Goal: Task Accomplishment & Management: Manage account settings

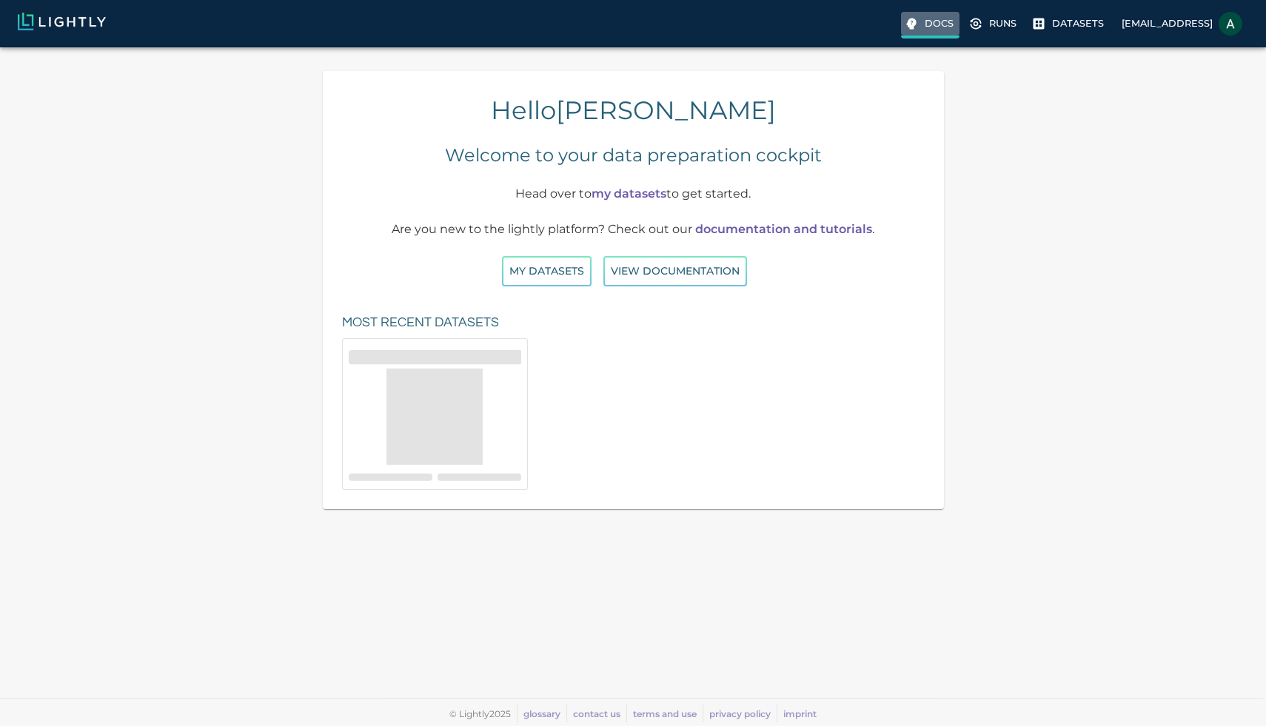
click at [925, 30] on p "Docs" at bounding box center [939, 23] width 29 height 14
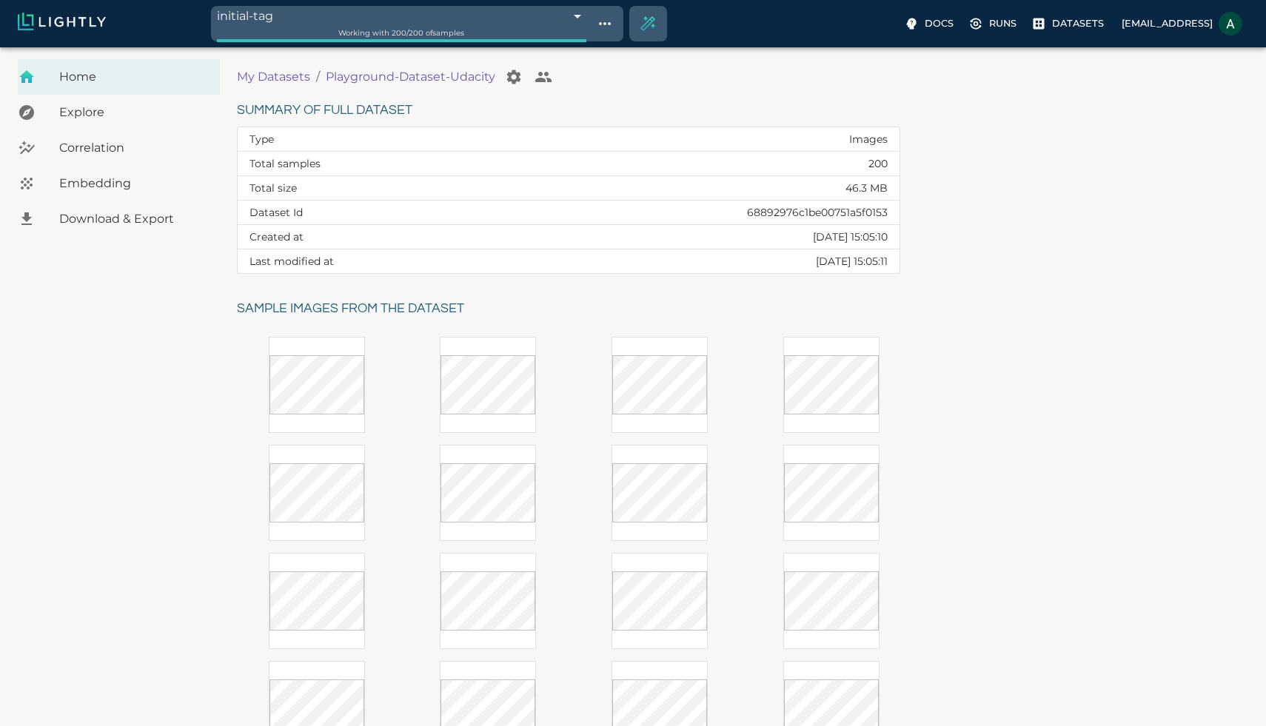
click at [280, 73] on p "My Datasets" at bounding box center [273, 77] width 73 height 18
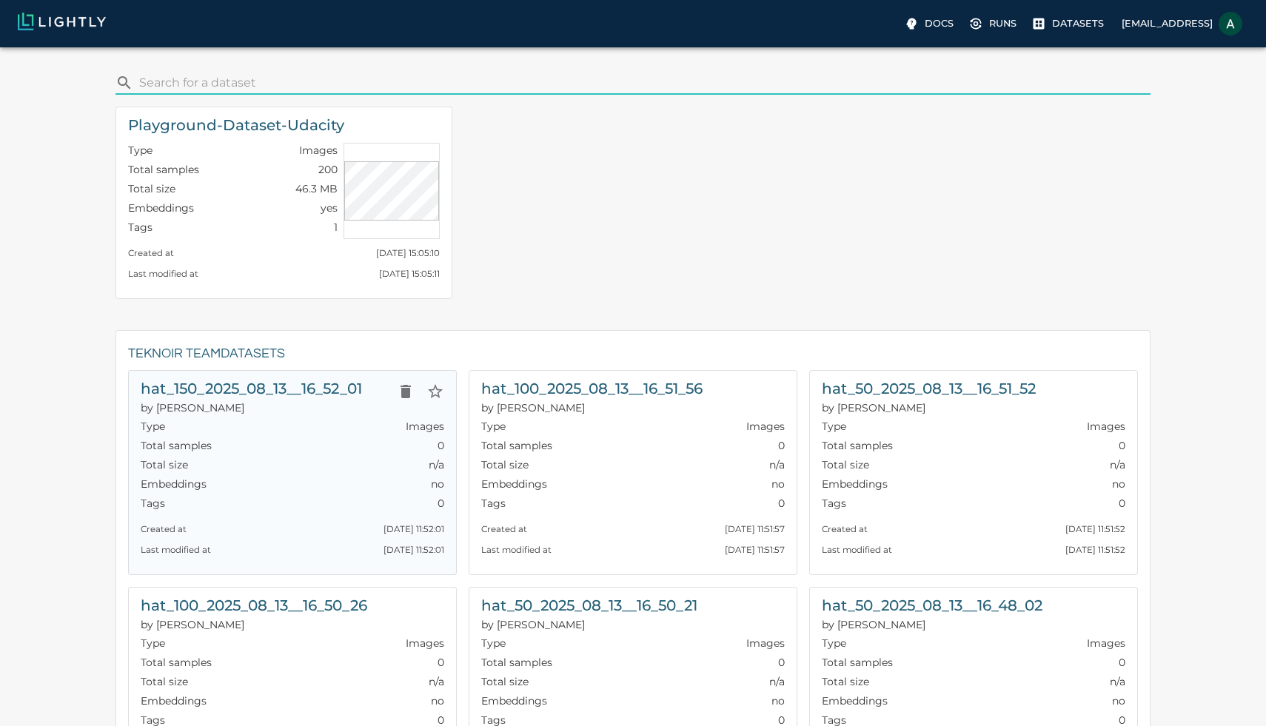
click at [327, 385] on h6 "hat_150_2025_08_13__16_52_01" at bounding box center [251, 389] width 221 height 24
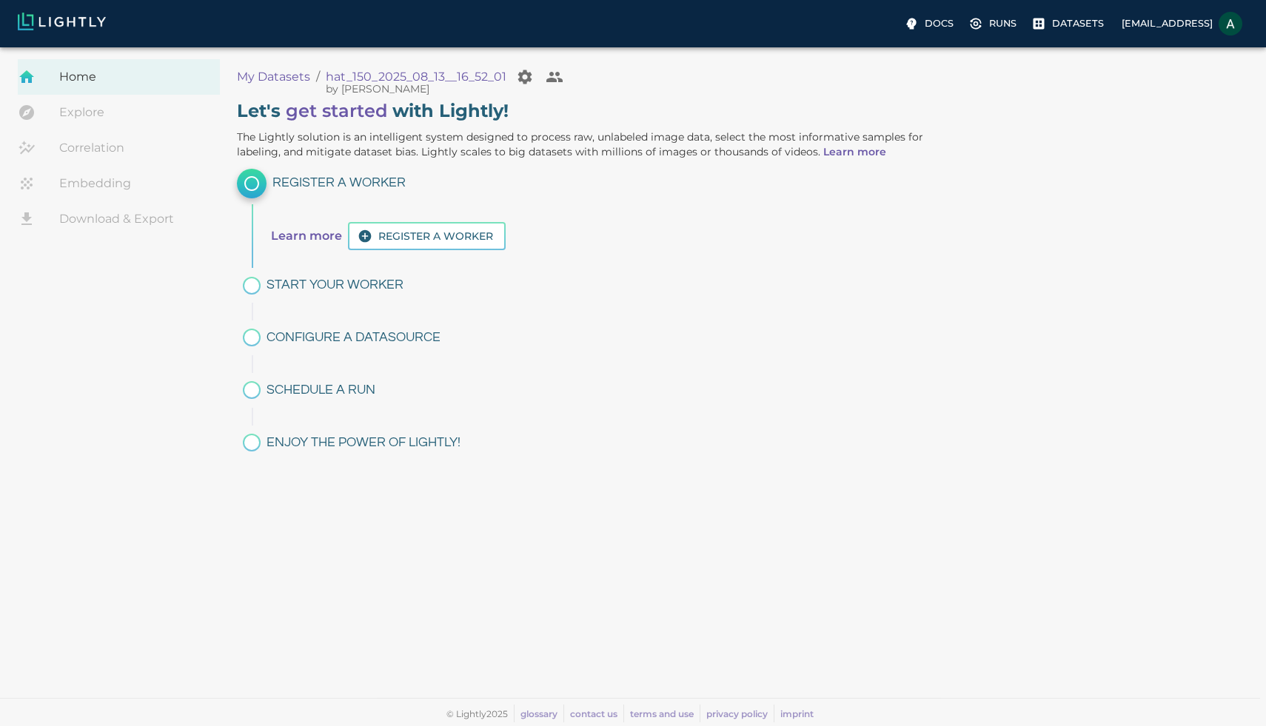
click at [126, 107] on link "Explore" at bounding box center [119, 113] width 202 height 36
click at [78, 104] on link "Explore" at bounding box center [119, 113] width 202 height 36
click at [156, 76] on span "Home" at bounding box center [133, 77] width 149 height 18
click at [261, 73] on p "My Datasets" at bounding box center [273, 77] width 73 height 18
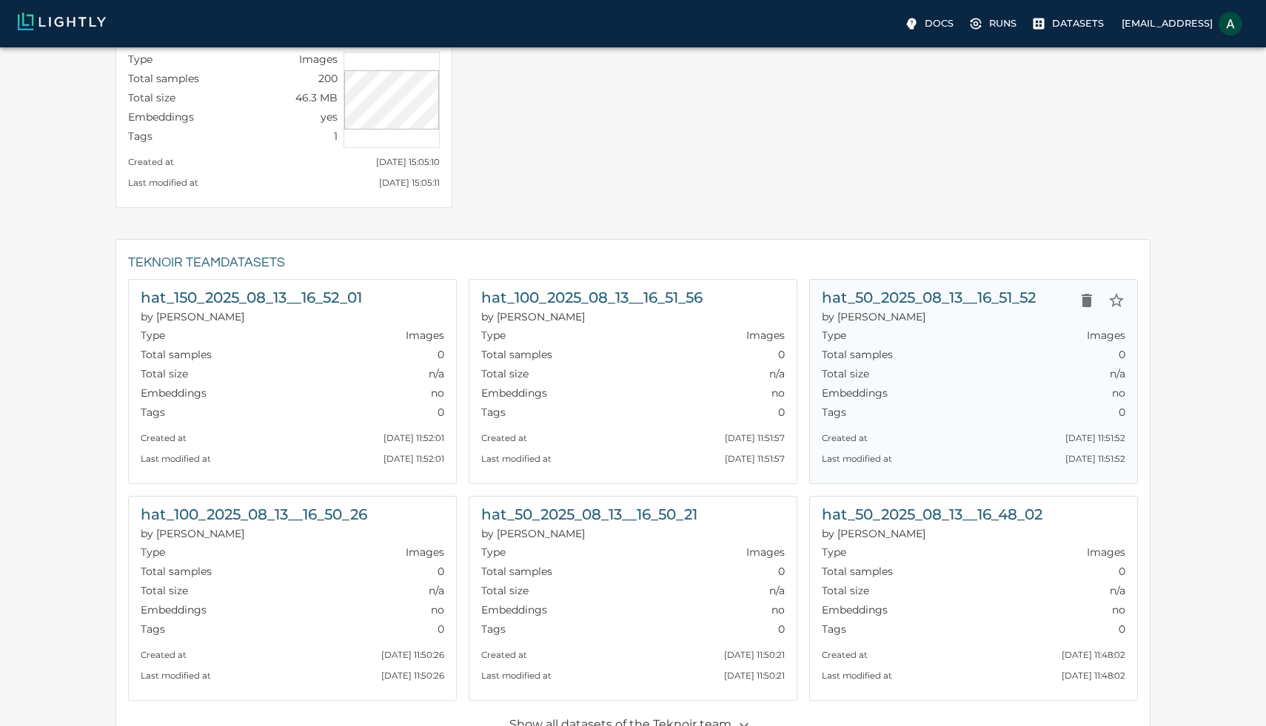
scroll to position [198, 0]
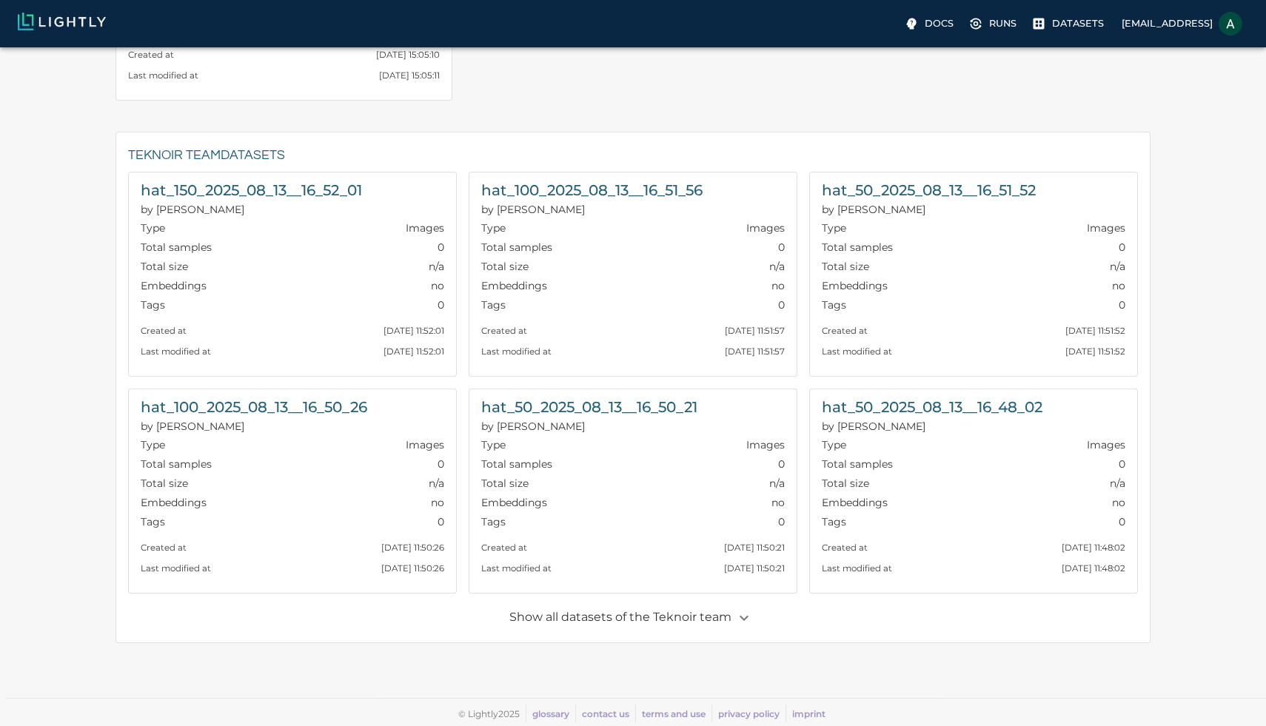
click at [680, 618] on p "Show all datasets of the Teknoir team" at bounding box center [632, 618] width 247 height 25
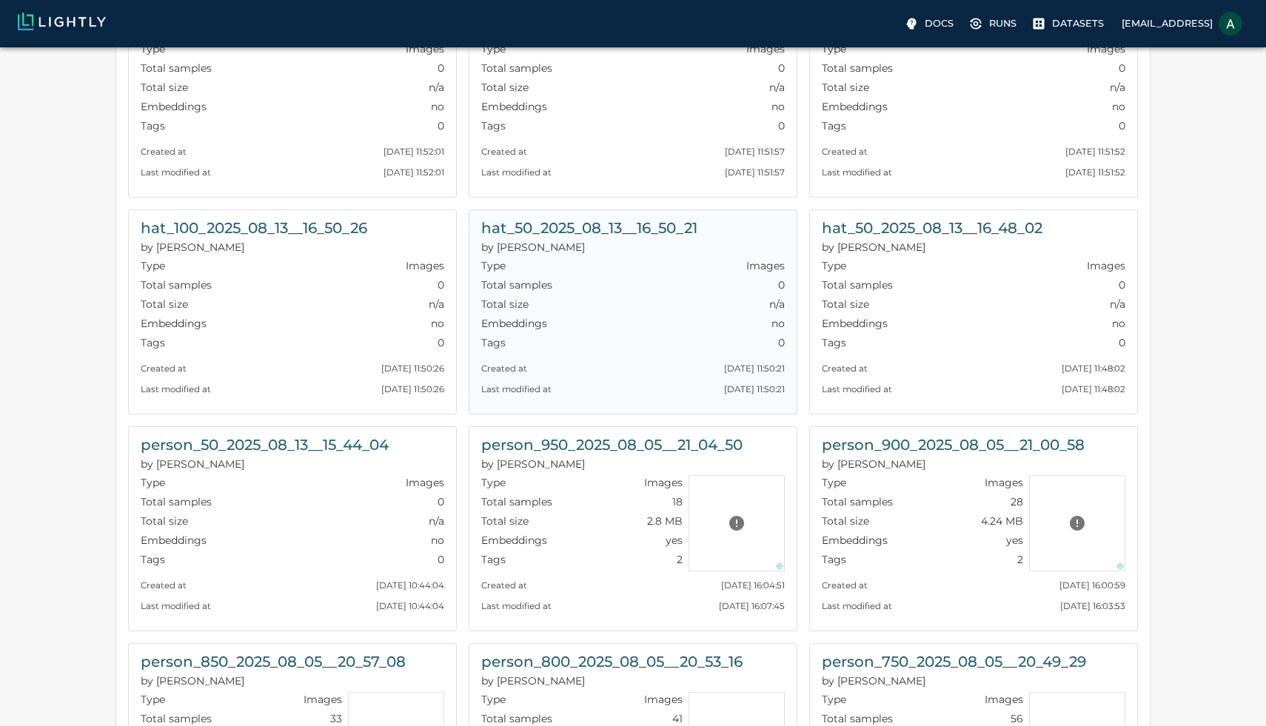
scroll to position [0, 0]
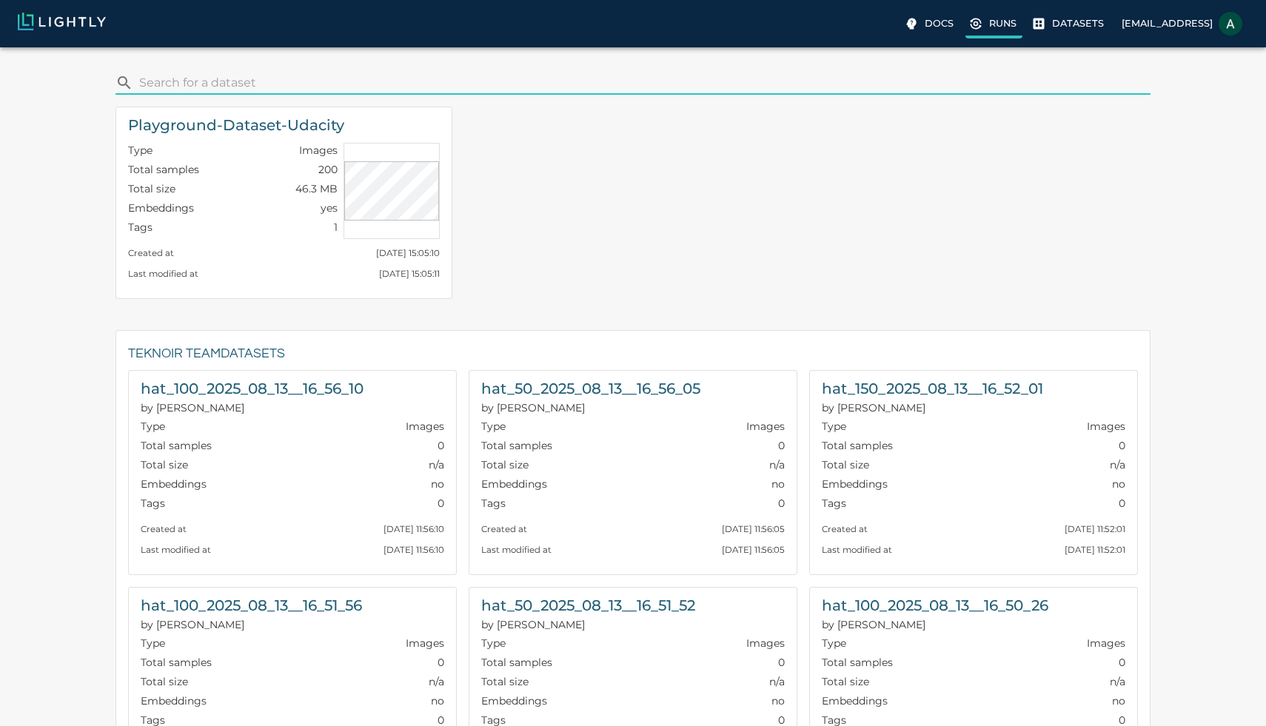
click at [989, 25] on p "Runs" at bounding box center [1002, 23] width 27 height 14
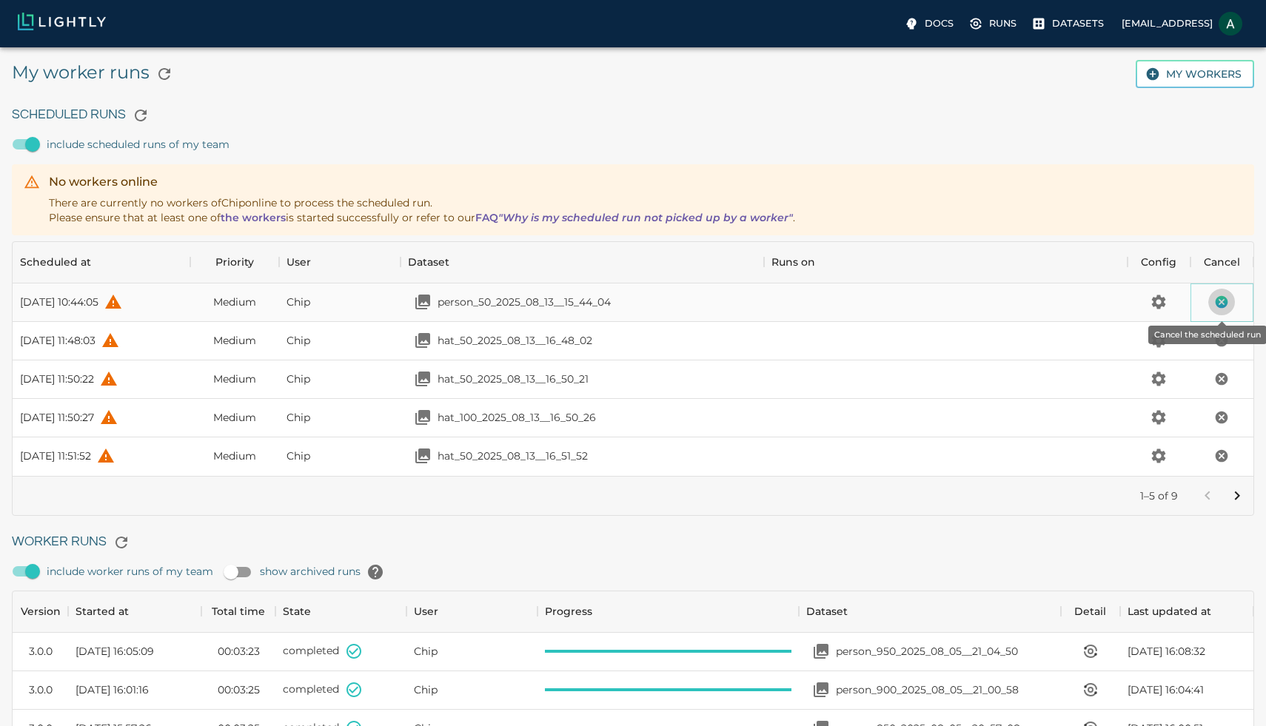
click at [1226, 301] on icon "Cancel the scheduled run" at bounding box center [1222, 302] width 13 height 13
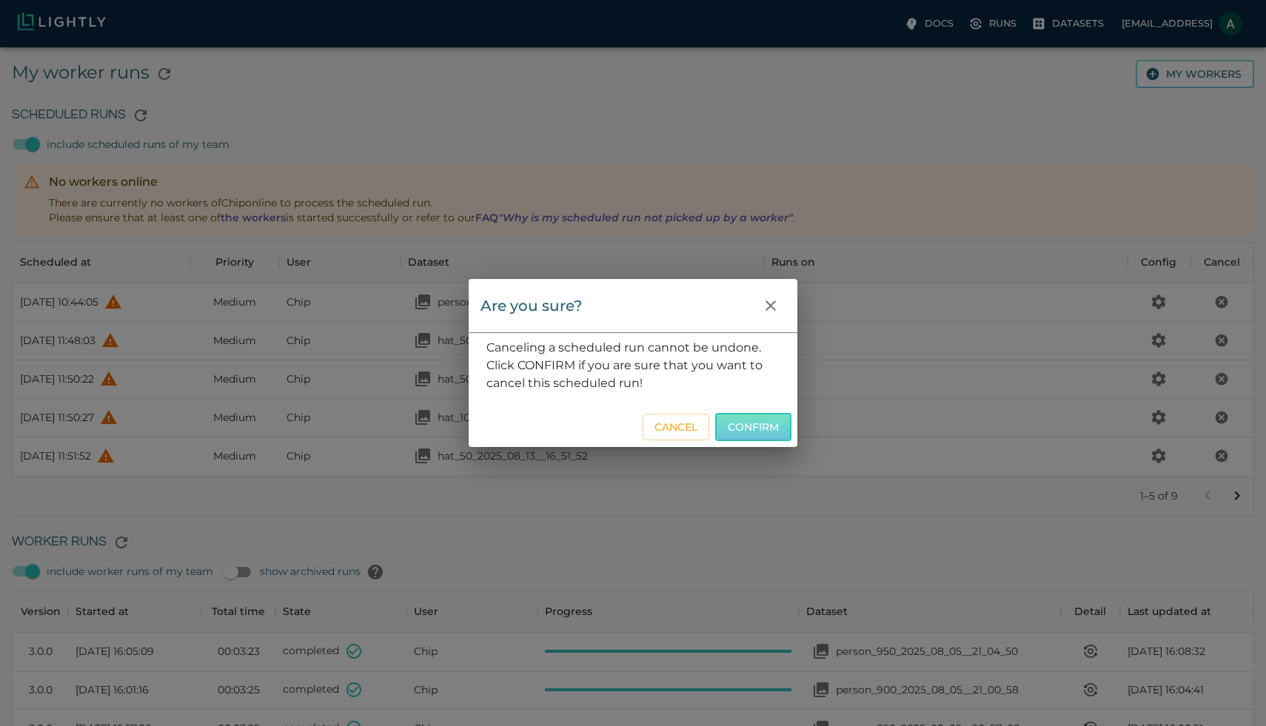
click at [752, 422] on button "Confirm" at bounding box center [753, 427] width 76 height 29
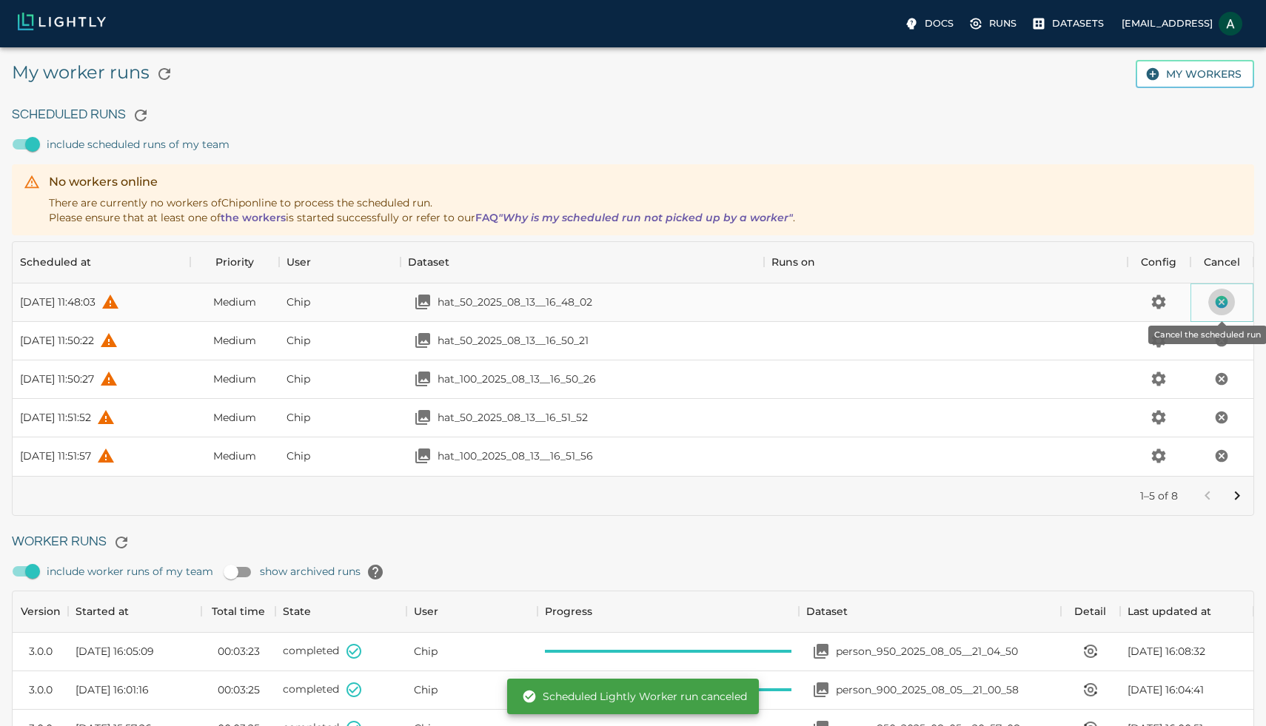
click at [1221, 307] on icon "Cancel the scheduled run" at bounding box center [1222, 302] width 13 height 13
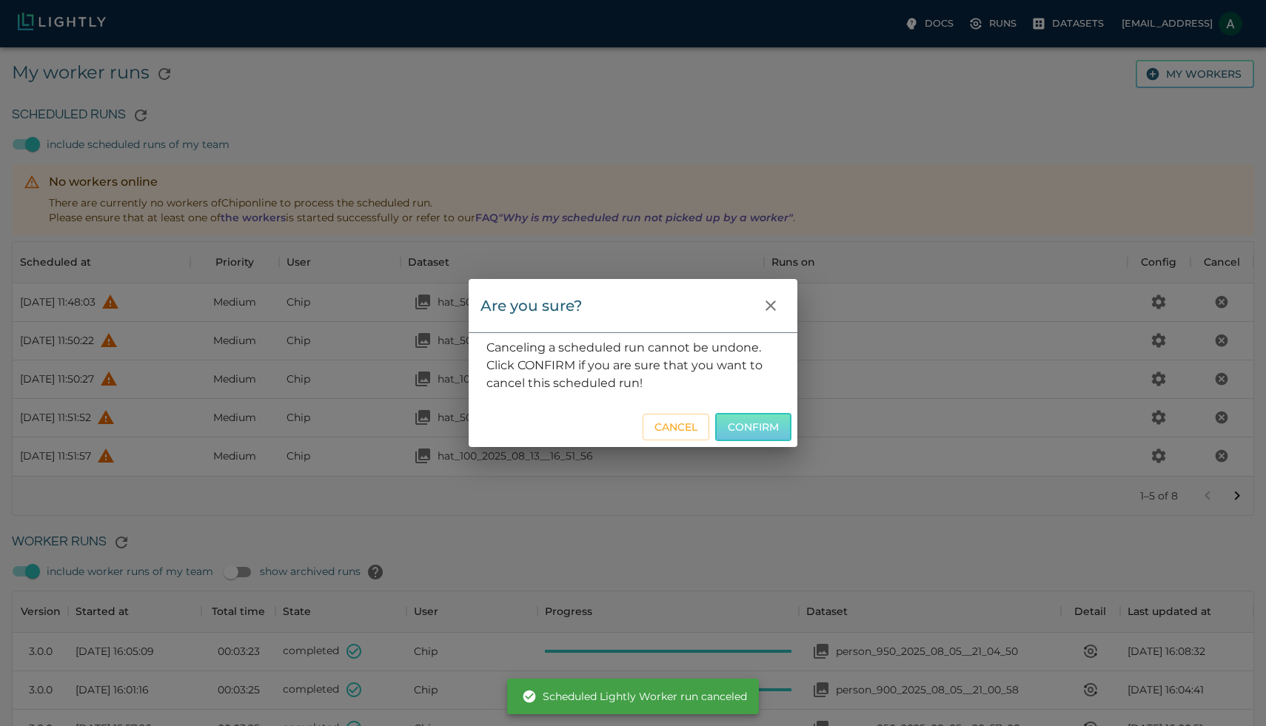
click at [746, 427] on button "Confirm" at bounding box center [753, 427] width 76 height 29
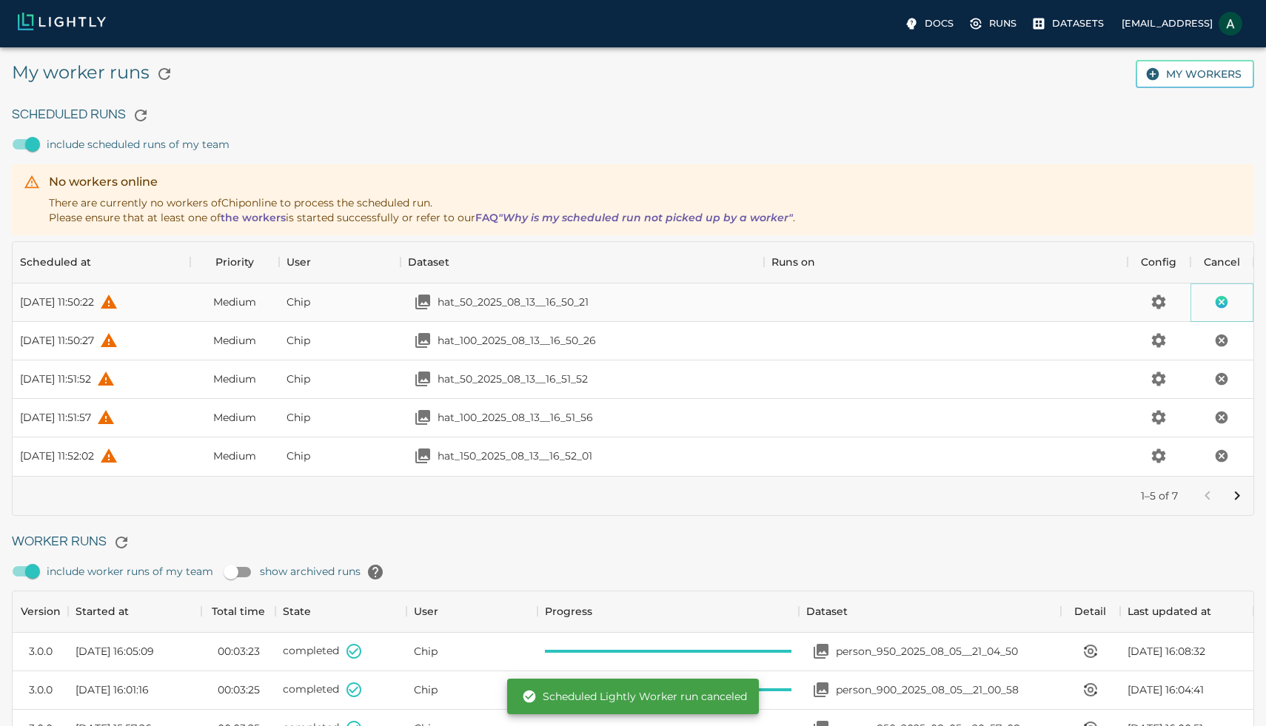
click at [1232, 307] on button "Cancel the scheduled run" at bounding box center [1222, 302] width 27 height 27
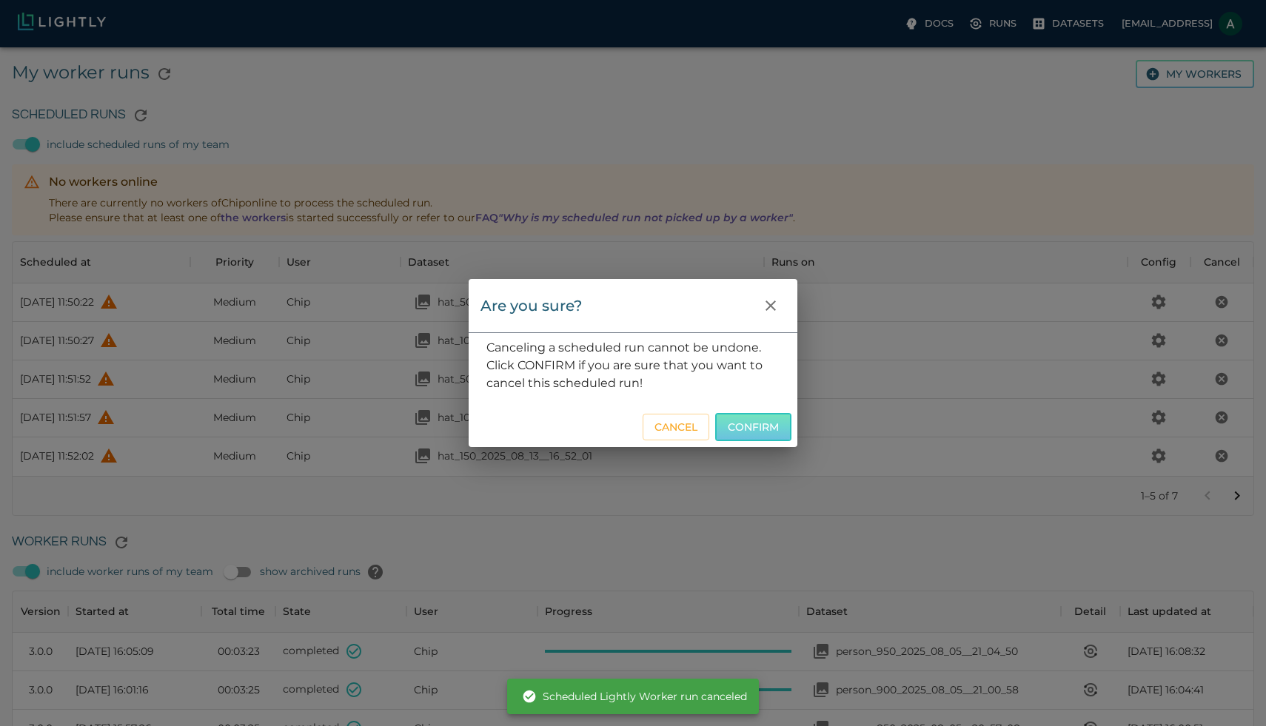
click at [789, 431] on button "Confirm" at bounding box center [753, 427] width 76 height 29
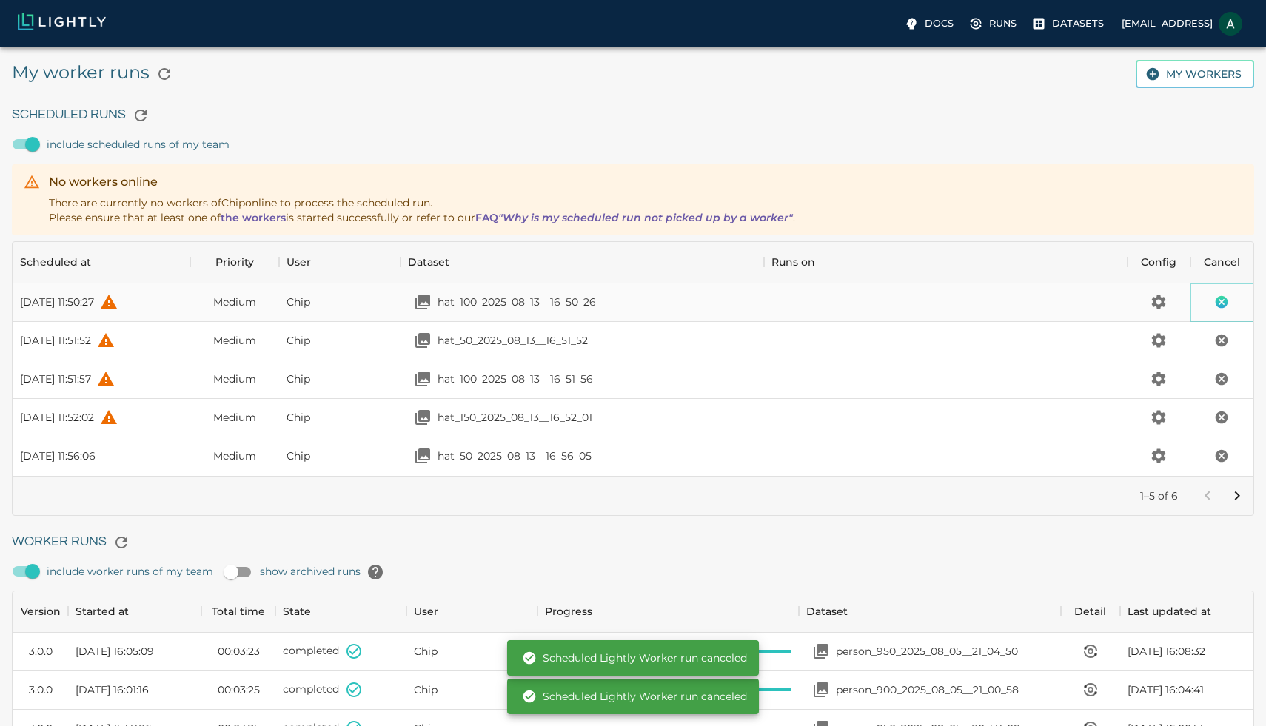
click at [1222, 291] on button "Cancel the scheduled run" at bounding box center [1222, 302] width 27 height 27
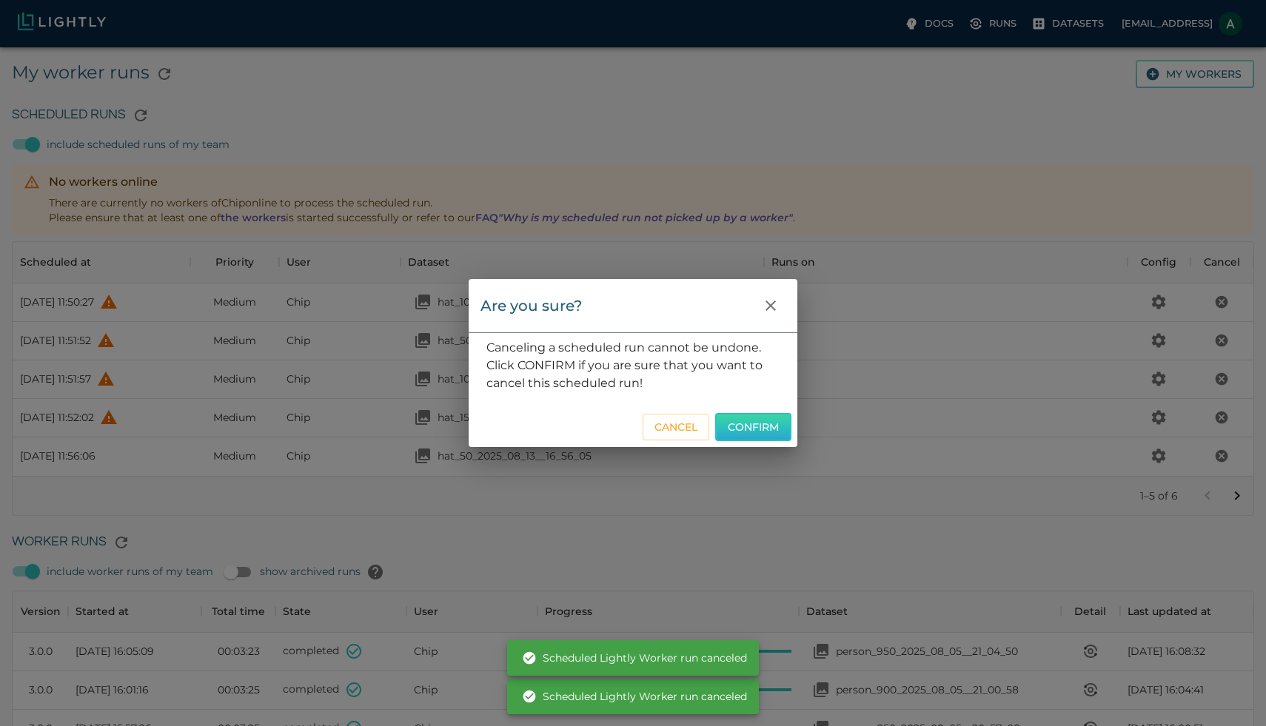
click at [740, 428] on button "Confirm" at bounding box center [753, 427] width 76 height 29
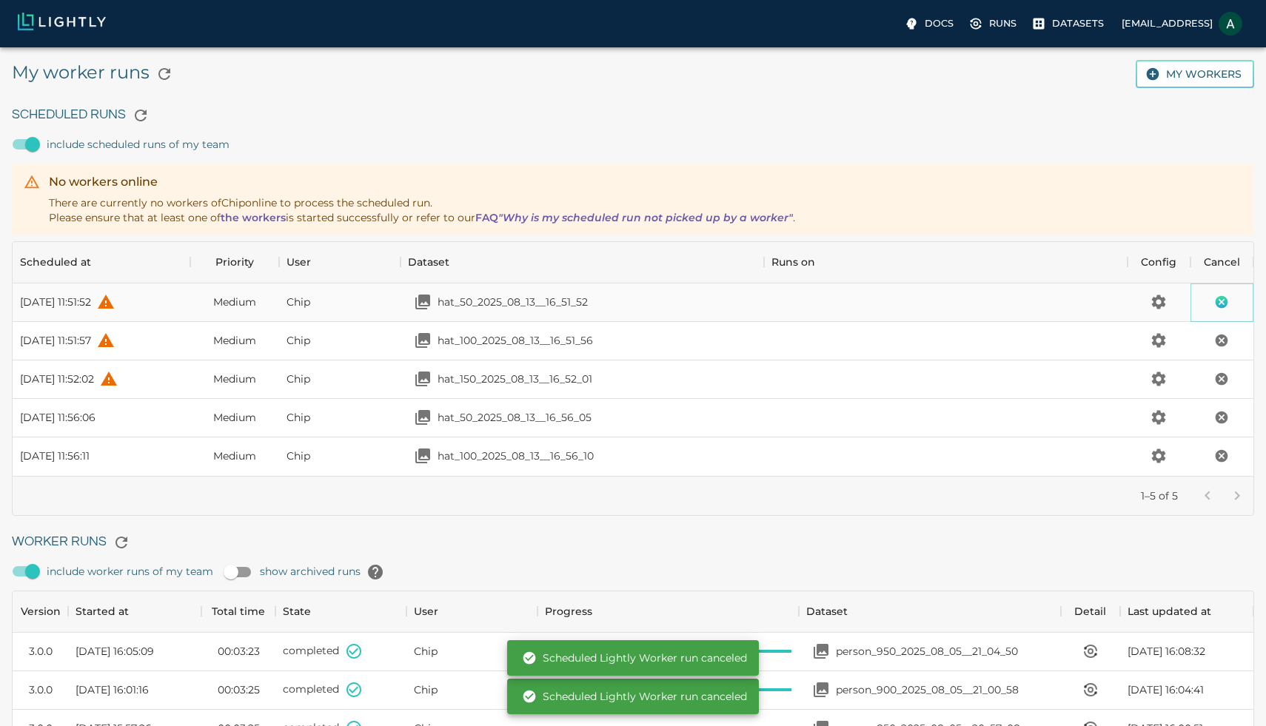
click at [1216, 290] on button "Cancel the scheduled run" at bounding box center [1222, 302] width 27 height 27
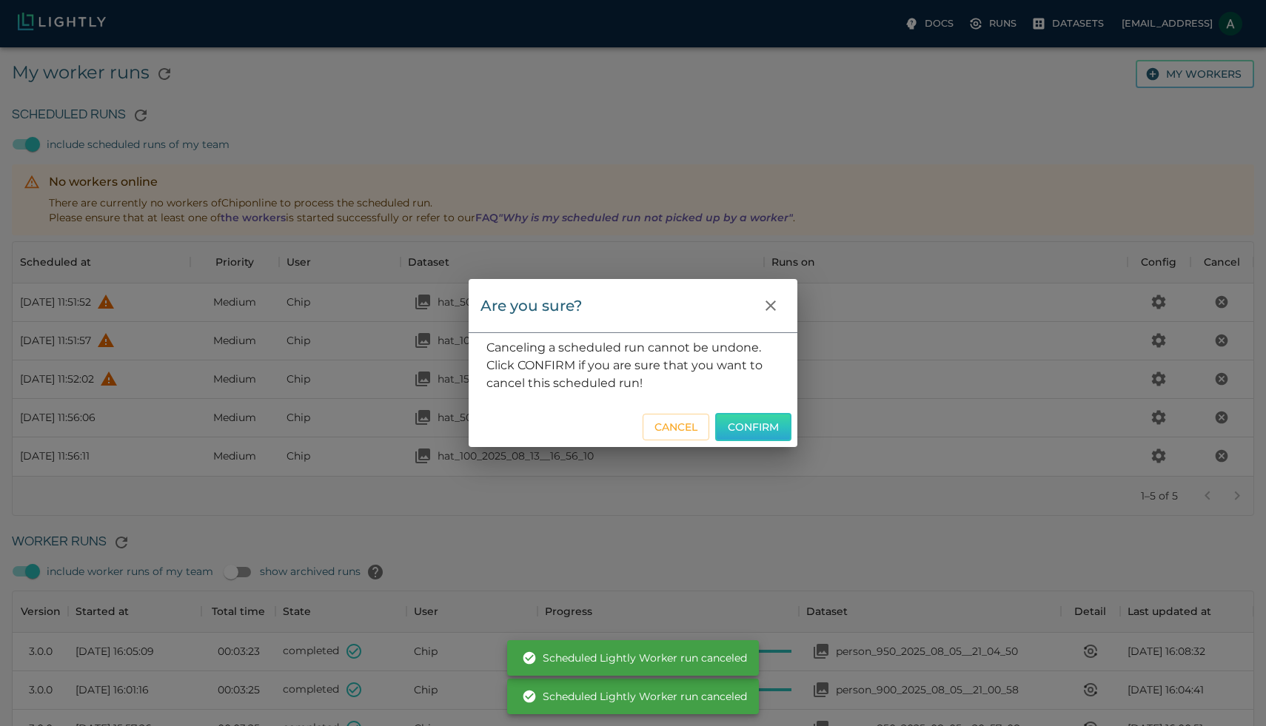
click at [740, 425] on button "Confirm" at bounding box center [753, 427] width 76 height 29
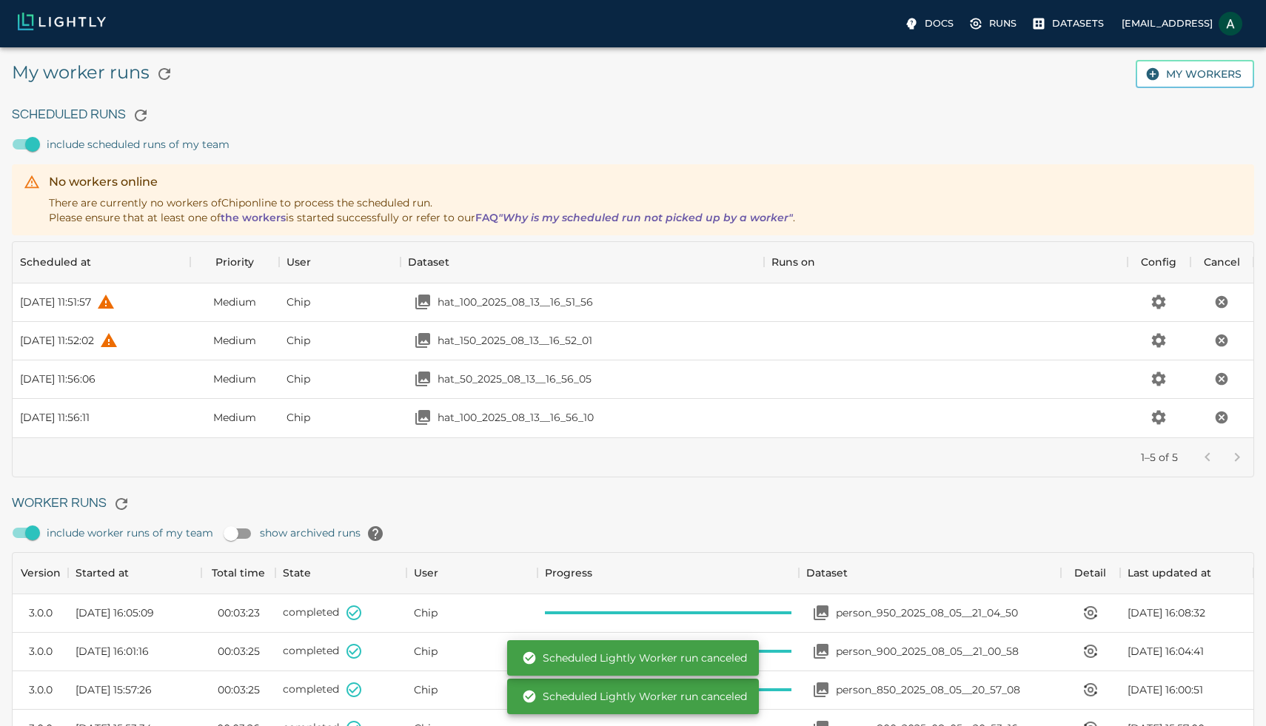
scroll to position [196, 1241]
click at [1219, 297] on icon "Cancel the scheduled run" at bounding box center [1222, 302] width 13 height 13
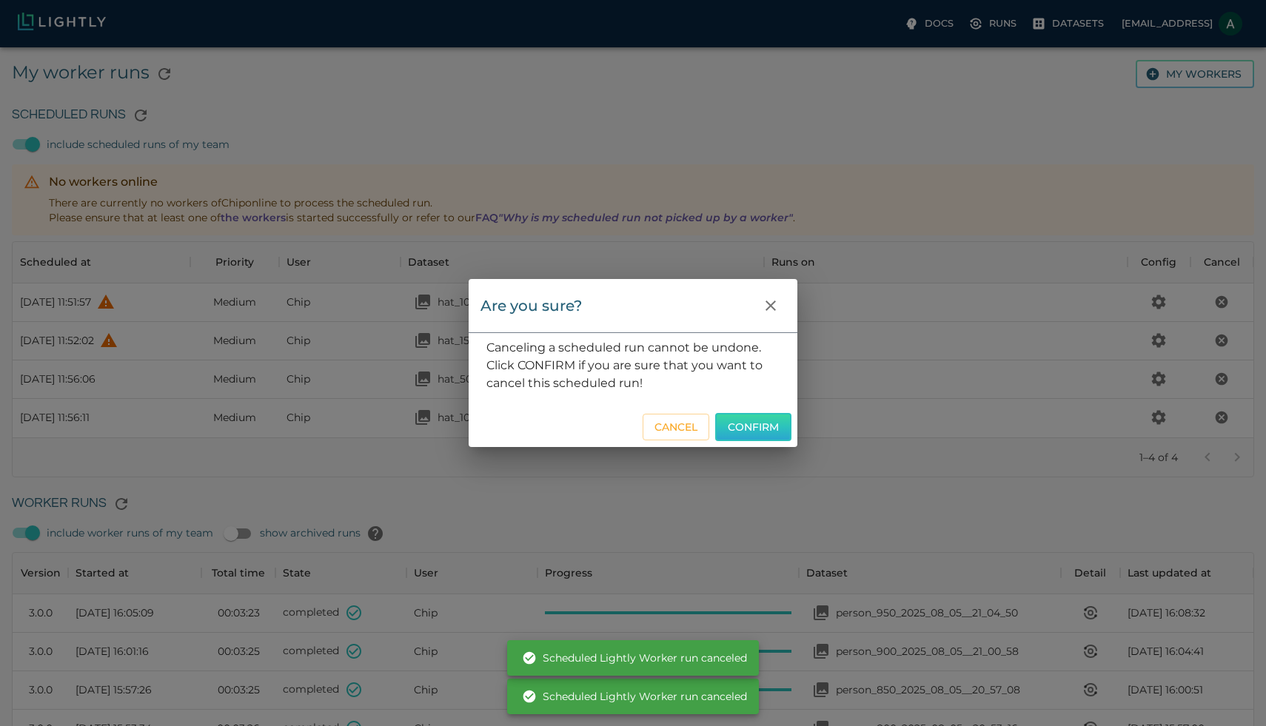
click at [738, 426] on button "Confirm" at bounding box center [753, 427] width 76 height 29
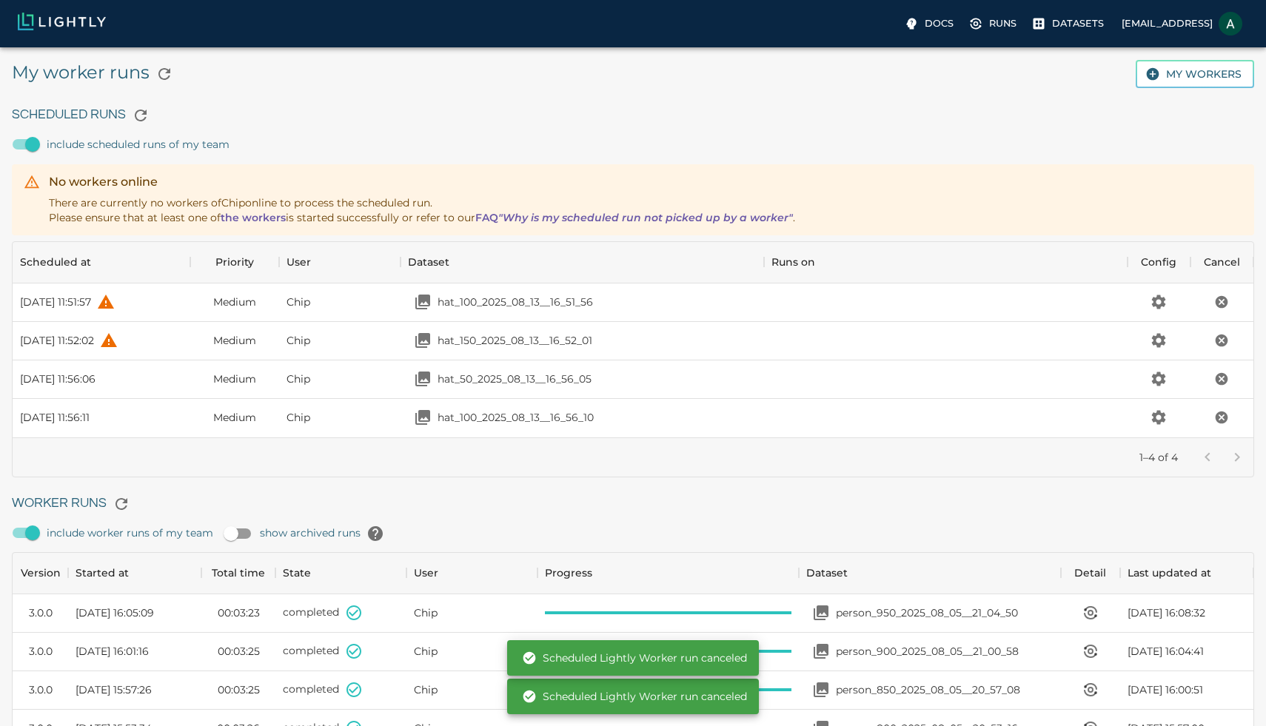
scroll to position [157, 1241]
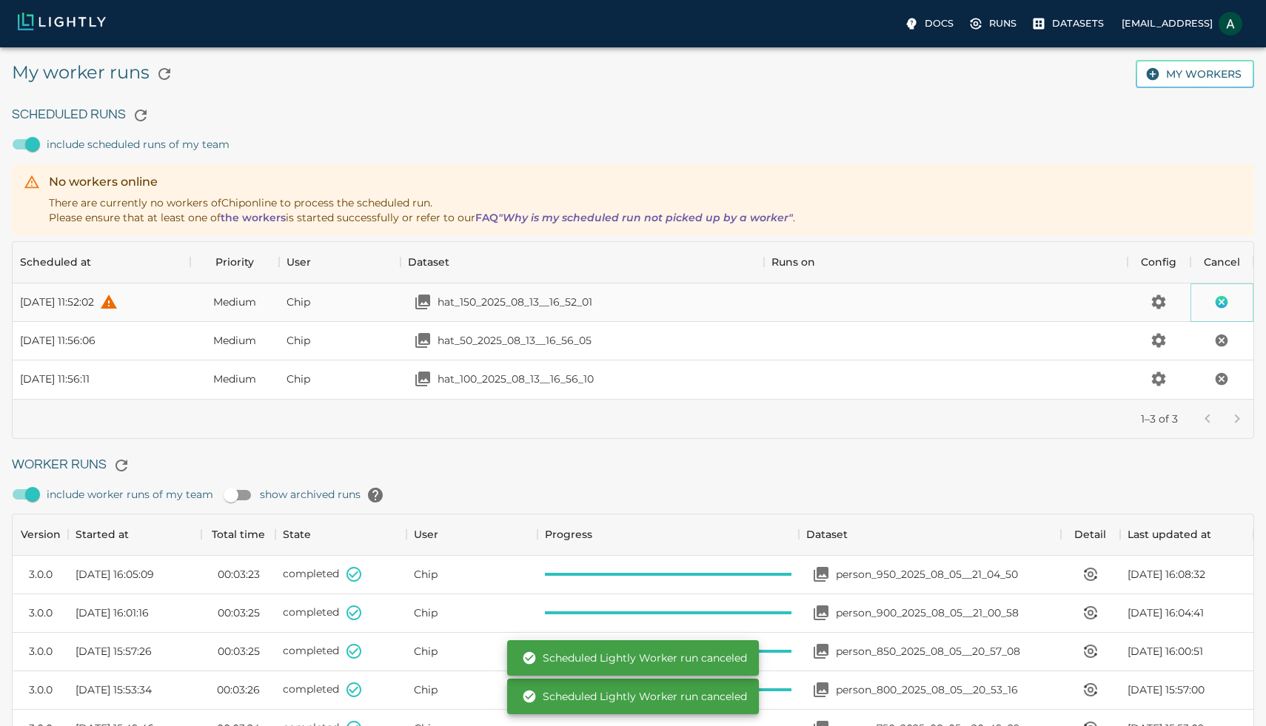
click at [1217, 302] on icon "Cancel the scheduled run" at bounding box center [1222, 302] width 13 height 13
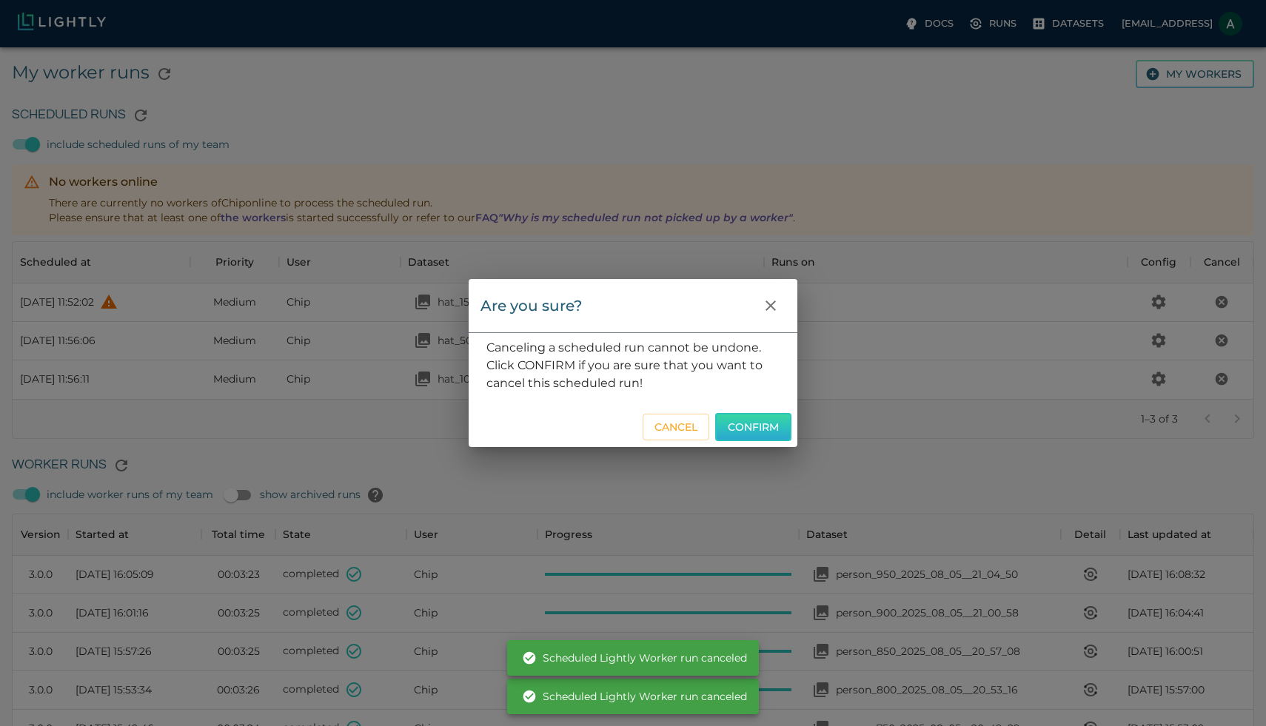
click at [738, 439] on button "Confirm" at bounding box center [753, 427] width 76 height 29
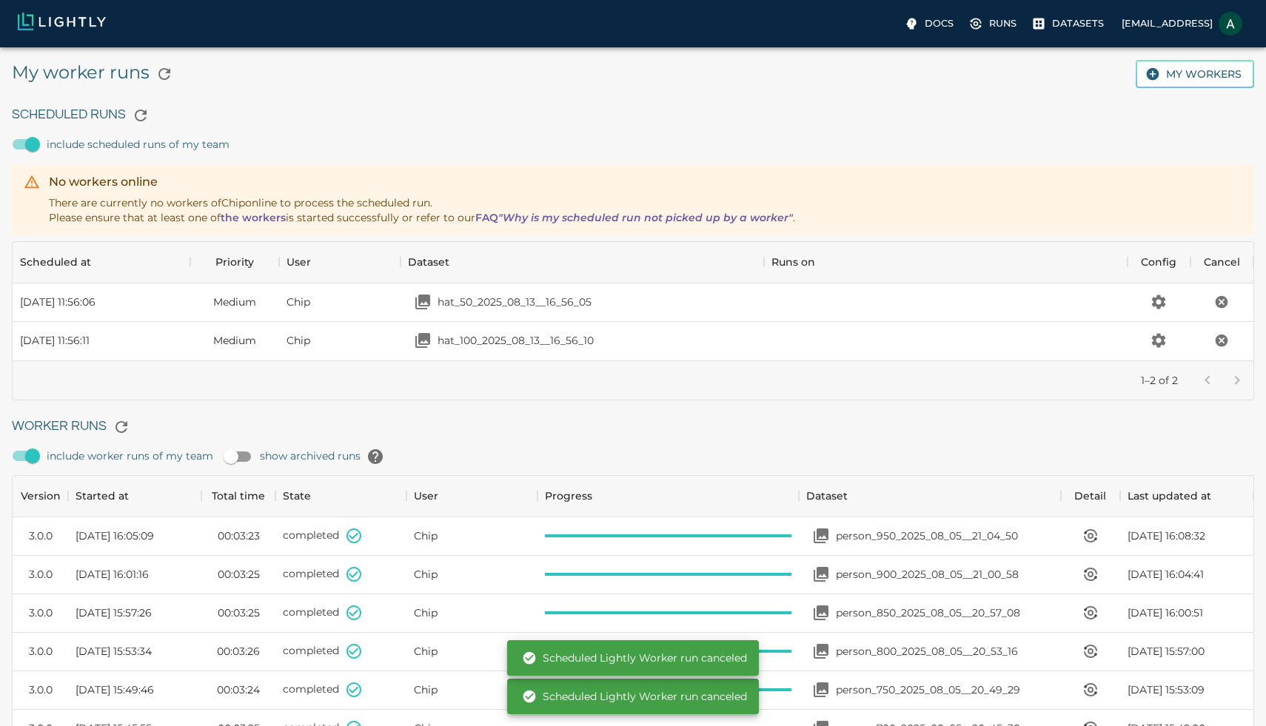
scroll to position [118, 1241]
click at [1226, 301] on icon "Cancel the scheduled run" at bounding box center [1222, 302] width 13 height 13
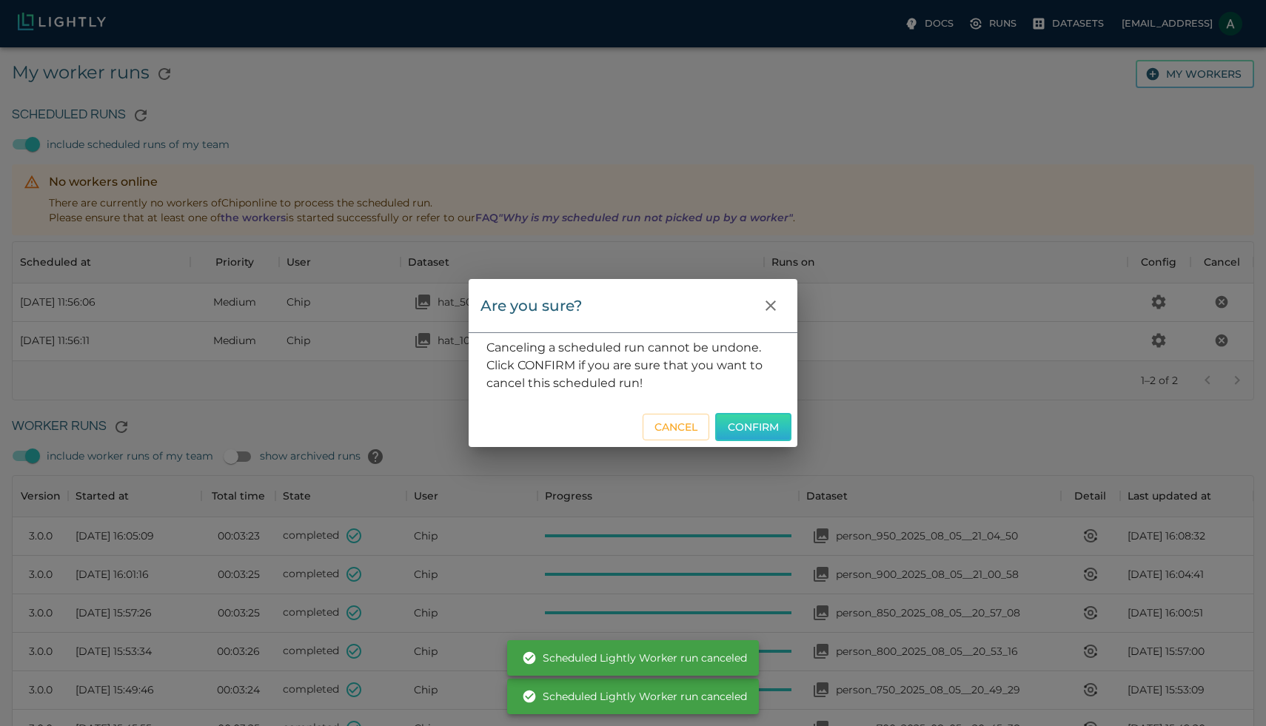
click at [754, 437] on button "Confirm" at bounding box center [753, 427] width 76 height 29
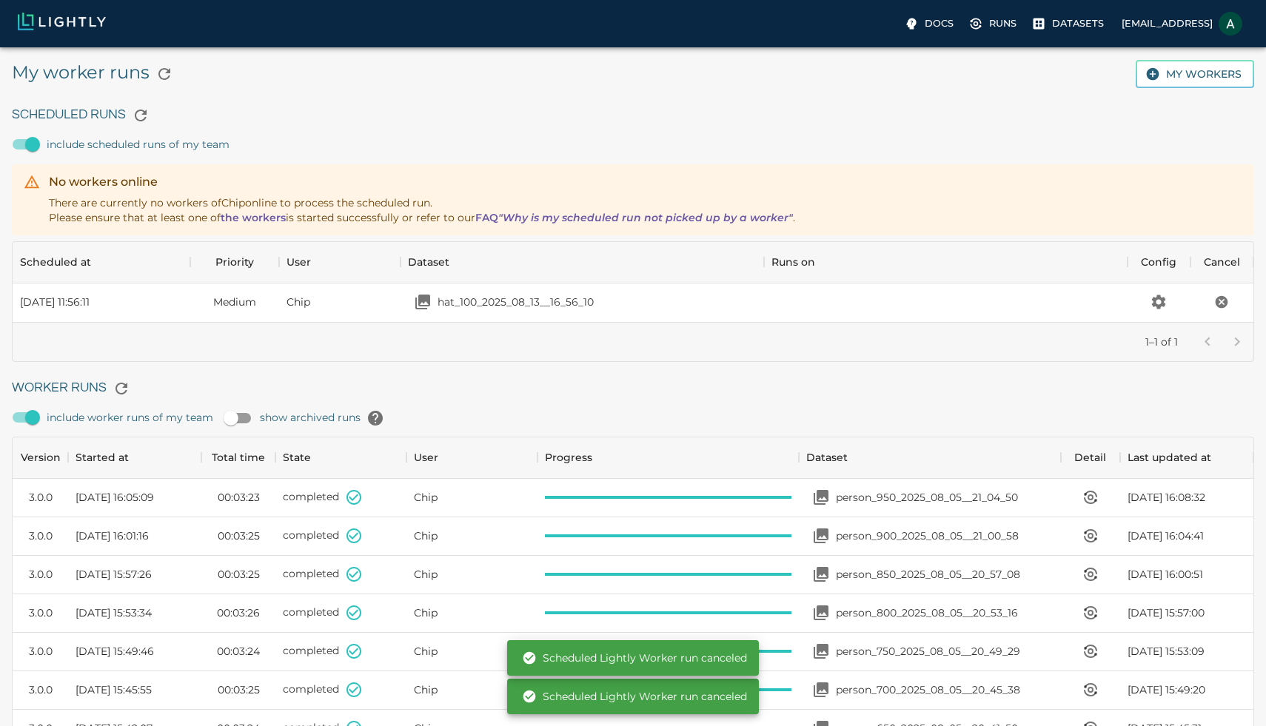
scroll to position [80, 1241]
click at [1223, 307] on icon "Cancel the scheduled run" at bounding box center [1222, 302] width 13 height 13
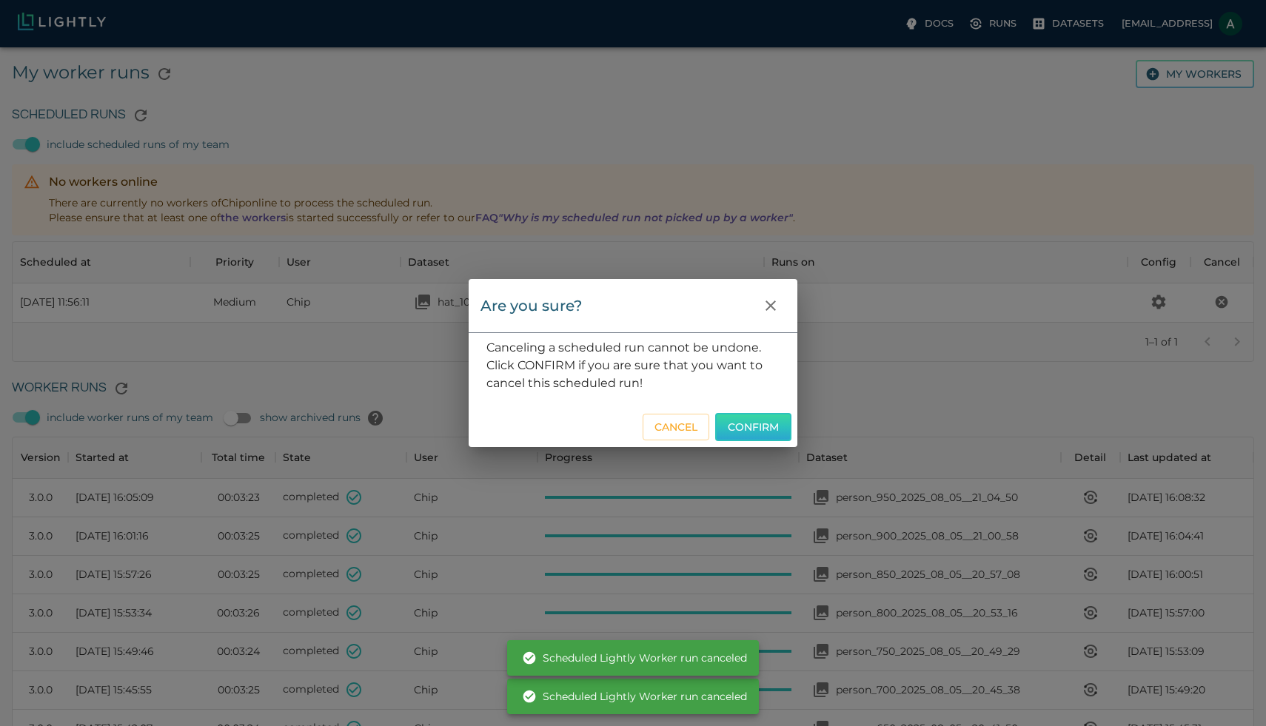
click at [752, 418] on button "Confirm" at bounding box center [753, 427] width 76 height 29
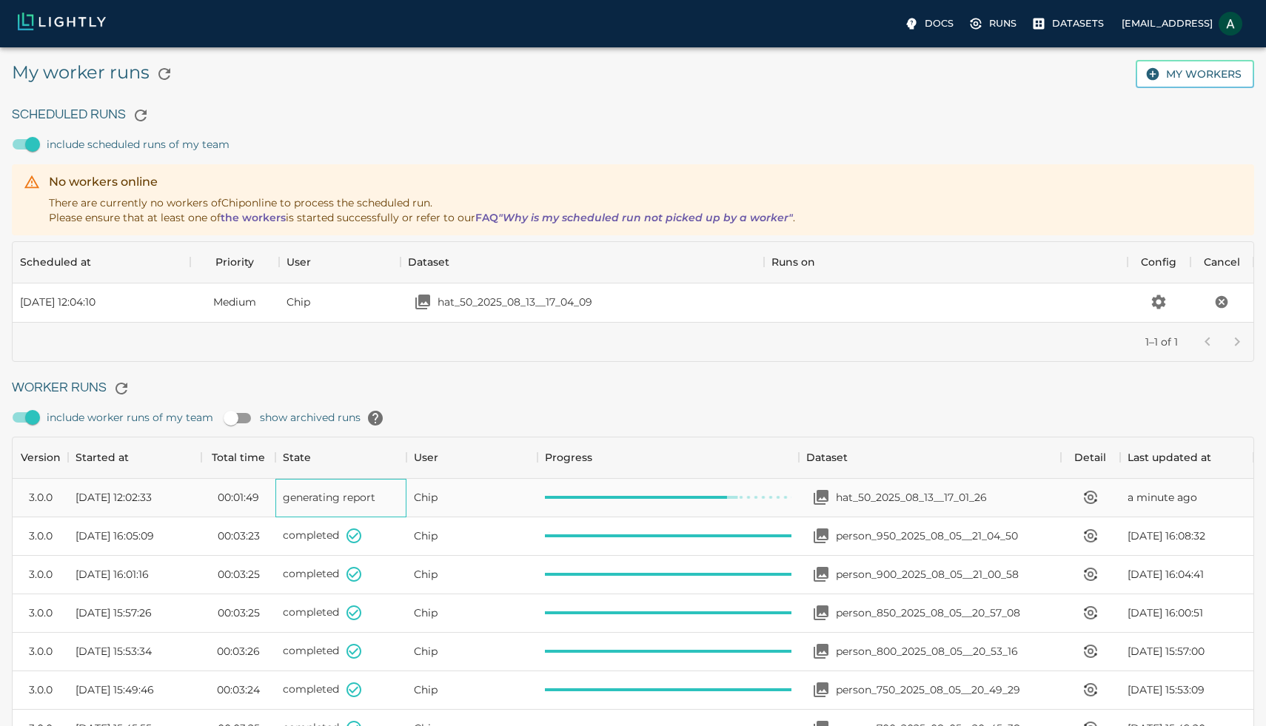
click at [324, 494] on span "generating report" at bounding box center [329, 497] width 93 height 13
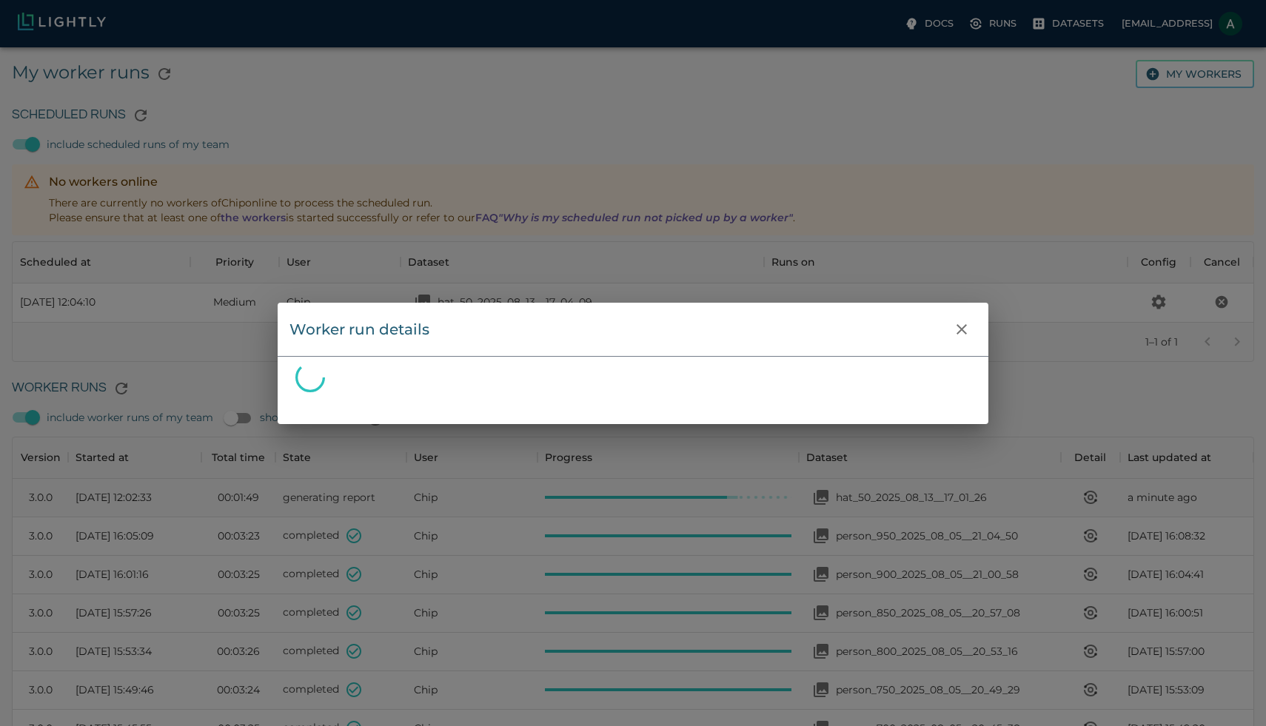
click at [324, 494] on div "Worker run details" at bounding box center [633, 363] width 1266 height 726
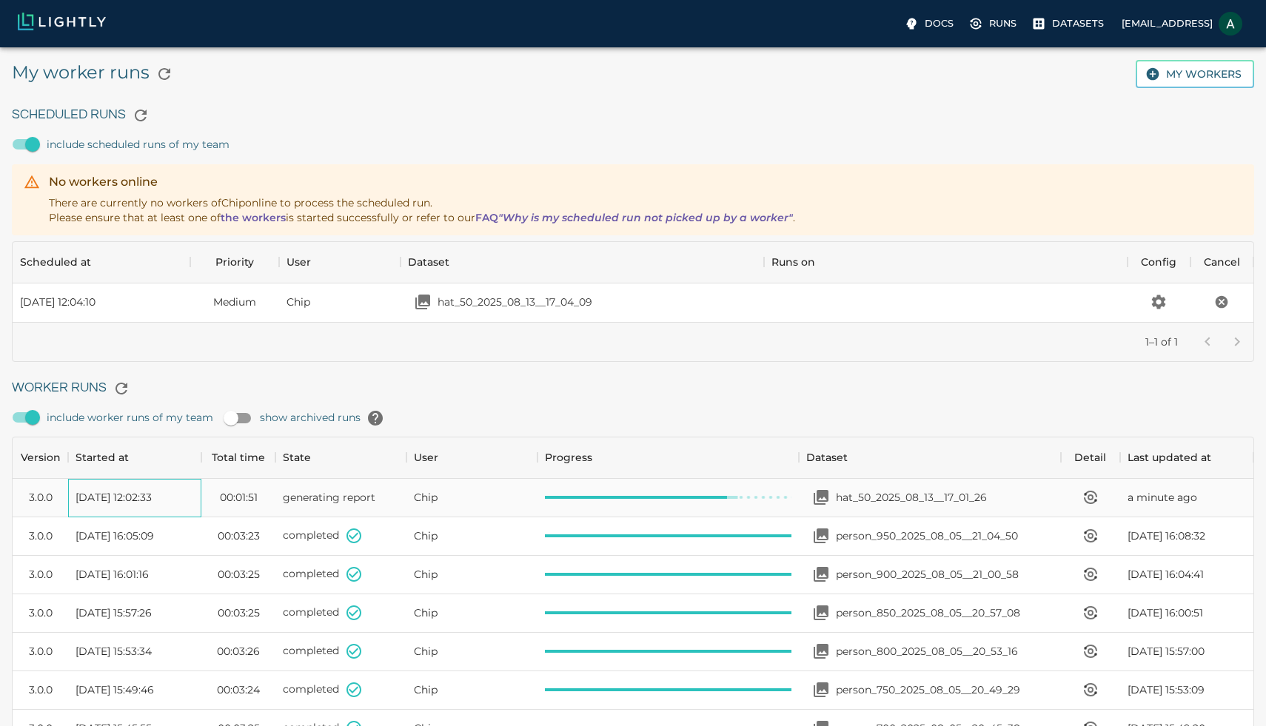
click at [124, 503] on span "[DATE] 12:02:33" at bounding box center [114, 497] width 76 height 15
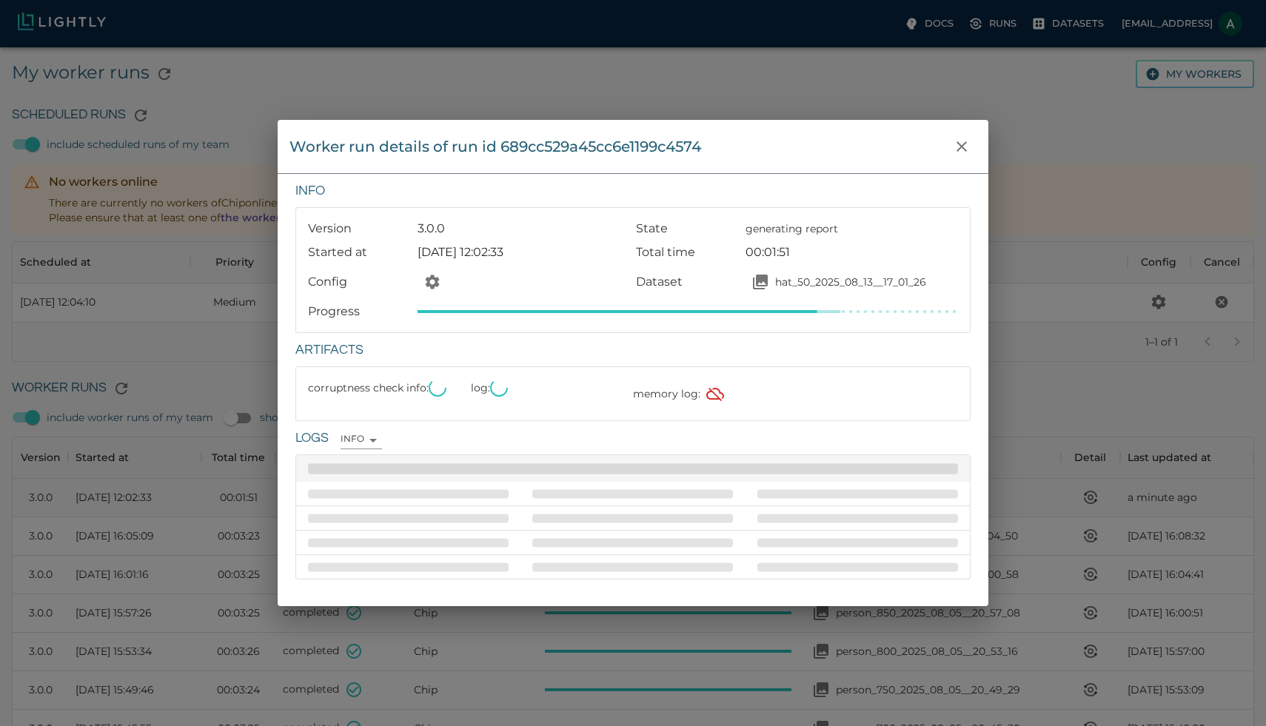
click at [124, 503] on div "Worker run details of run id 689cc529a45cc6e1199c4574 Info Version 3.0.0 State …" at bounding box center [633, 363] width 1266 height 726
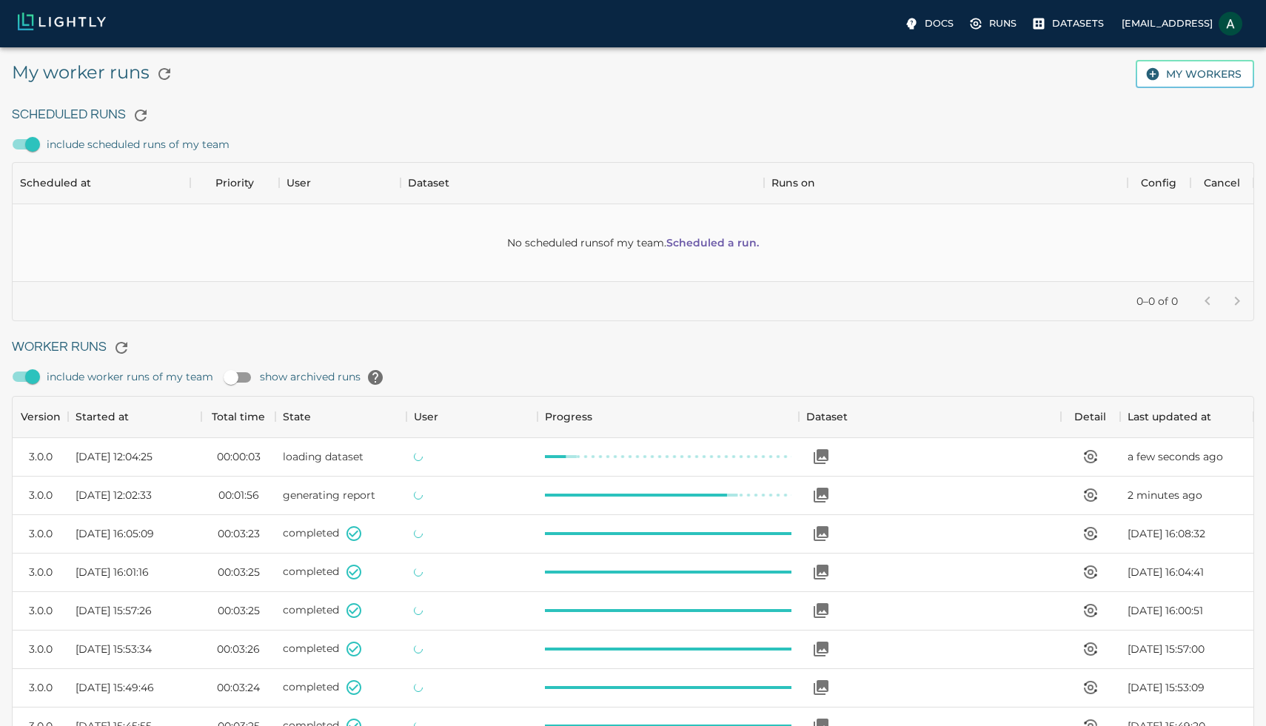
scroll to position [1004, 1241]
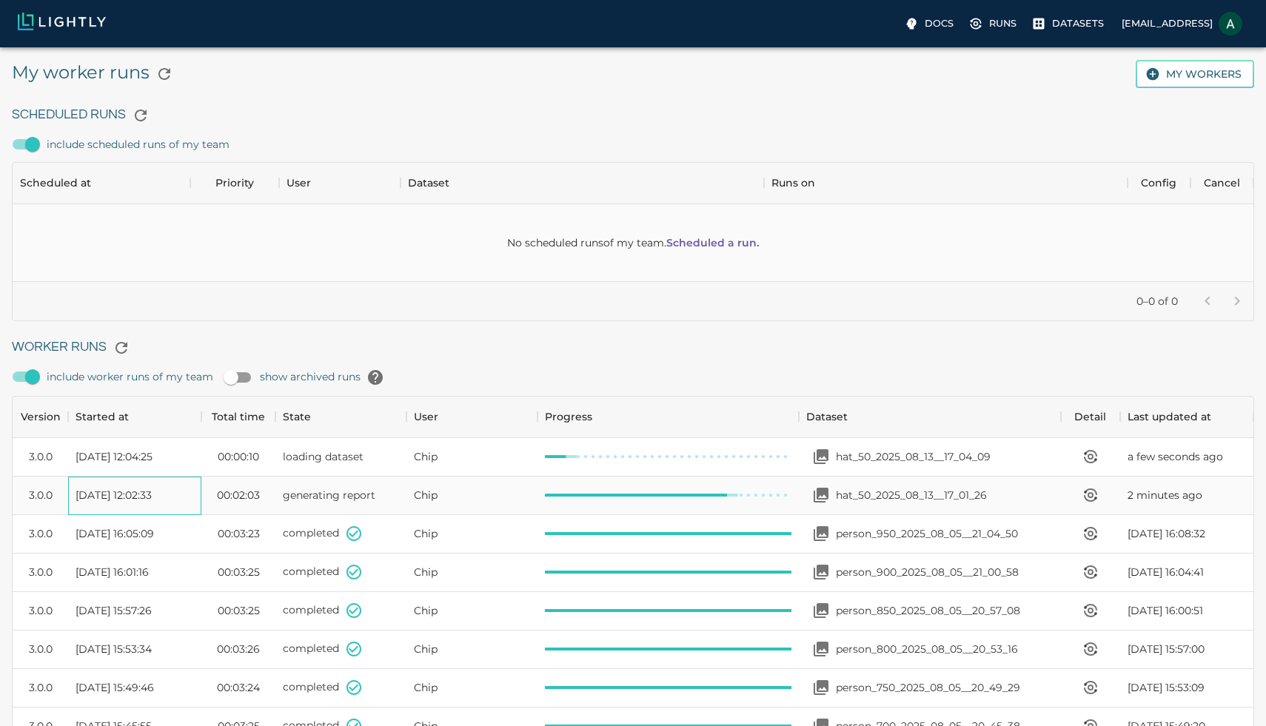
click at [152, 498] on span "[DATE] 12:02:33" at bounding box center [114, 495] width 76 height 15
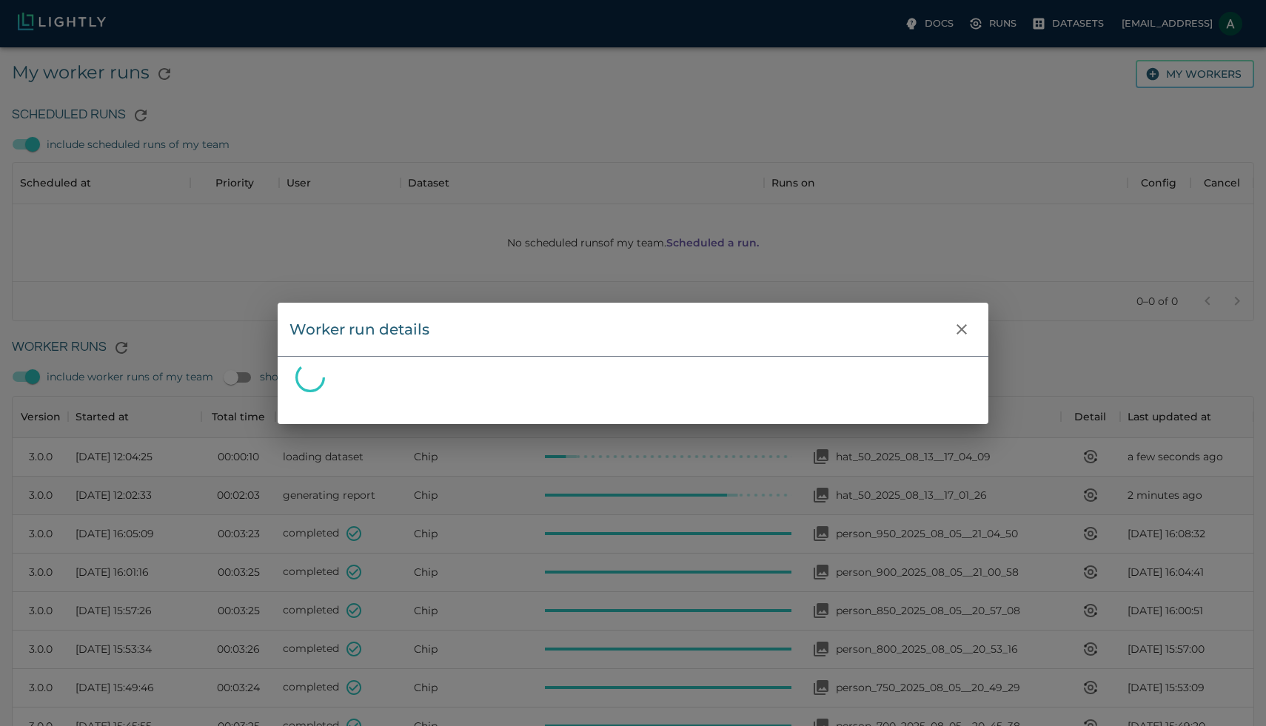
click at [153, 498] on div "Worker run details" at bounding box center [633, 363] width 1266 height 726
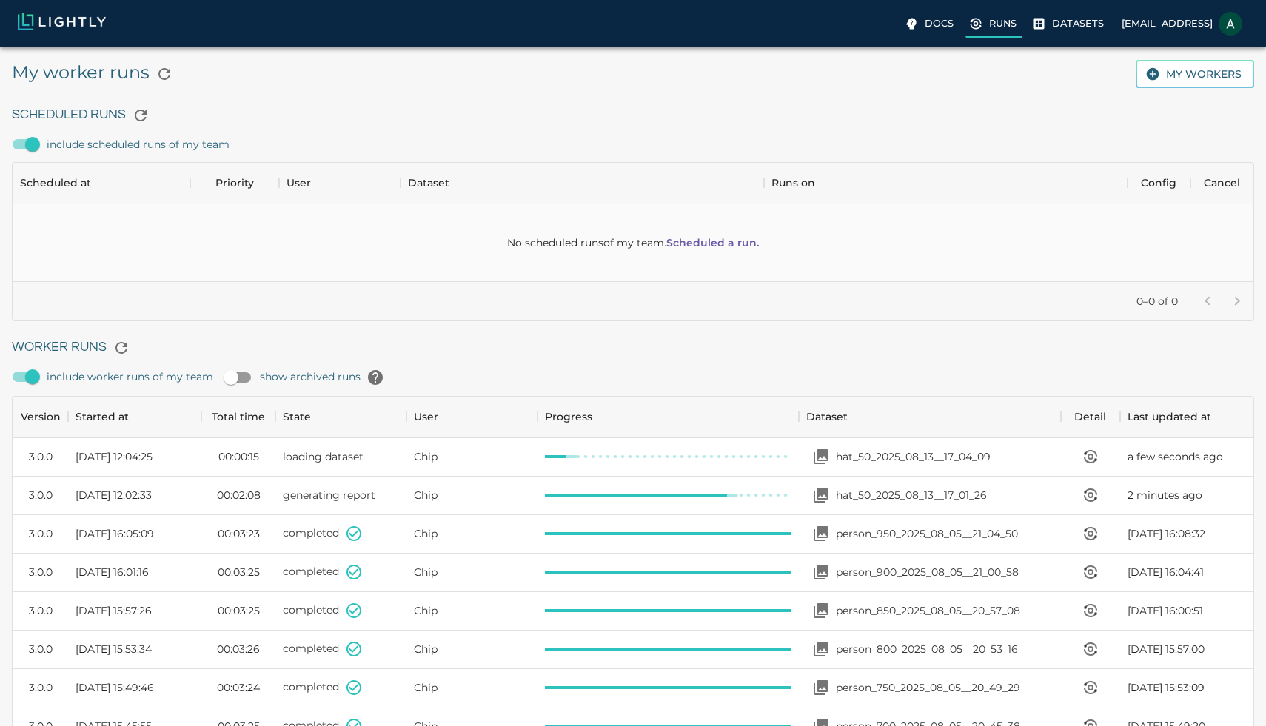
click at [989, 20] on p "Runs" at bounding box center [1002, 23] width 27 height 14
click at [901, 32] on label "Docs" at bounding box center [930, 25] width 59 height 27
click at [1052, 24] on p "Datasets" at bounding box center [1078, 23] width 52 height 14
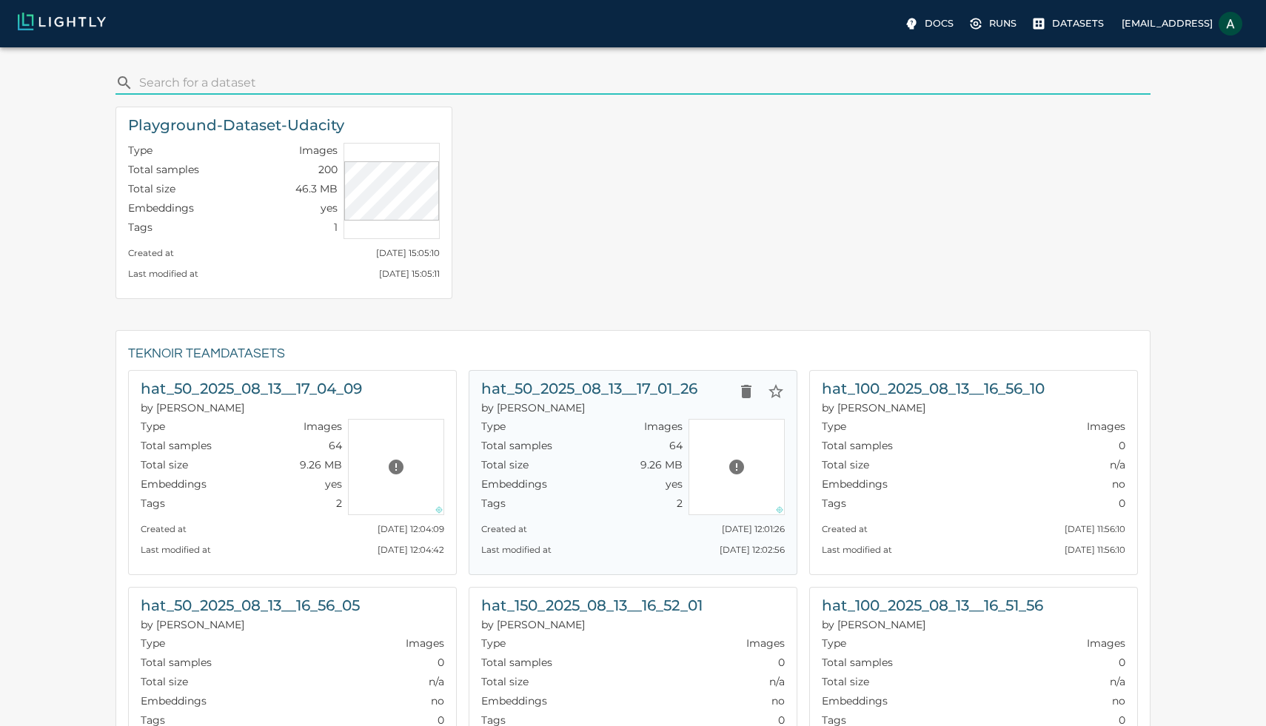
click at [517, 377] on h6 "hat_50_2025_08_13__17_01_26" at bounding box center [589, 389] width 216 height 24
